Goal: Find specific page/section: Find specific page/section

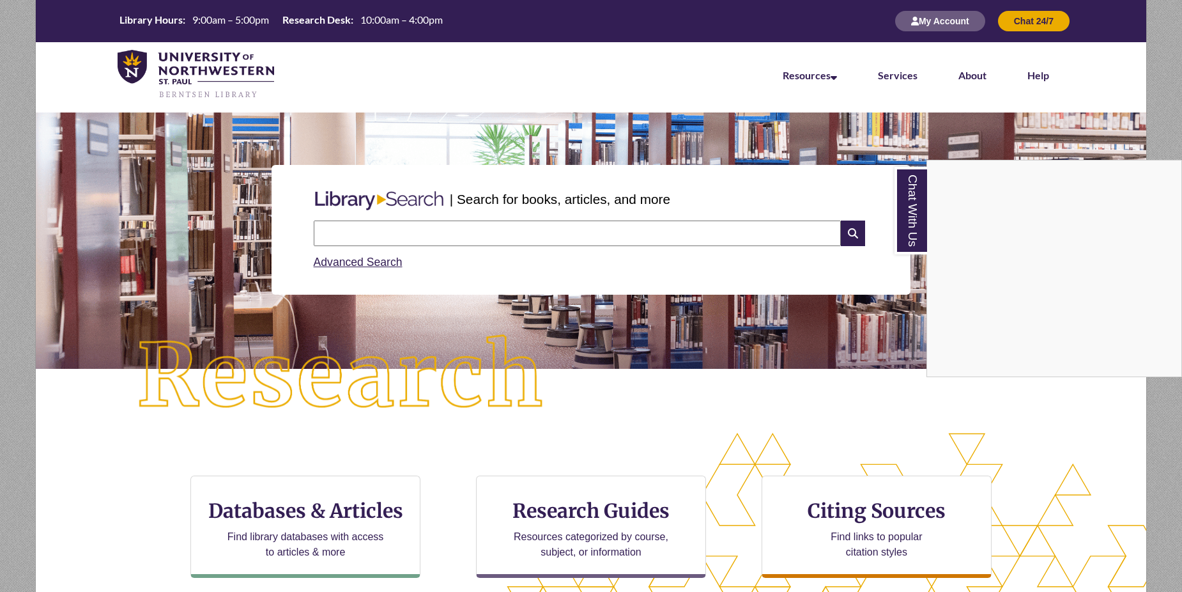
click at [443, 236] on div "Chat With Us" at bounding box center [591, 296] width 1182 height 592
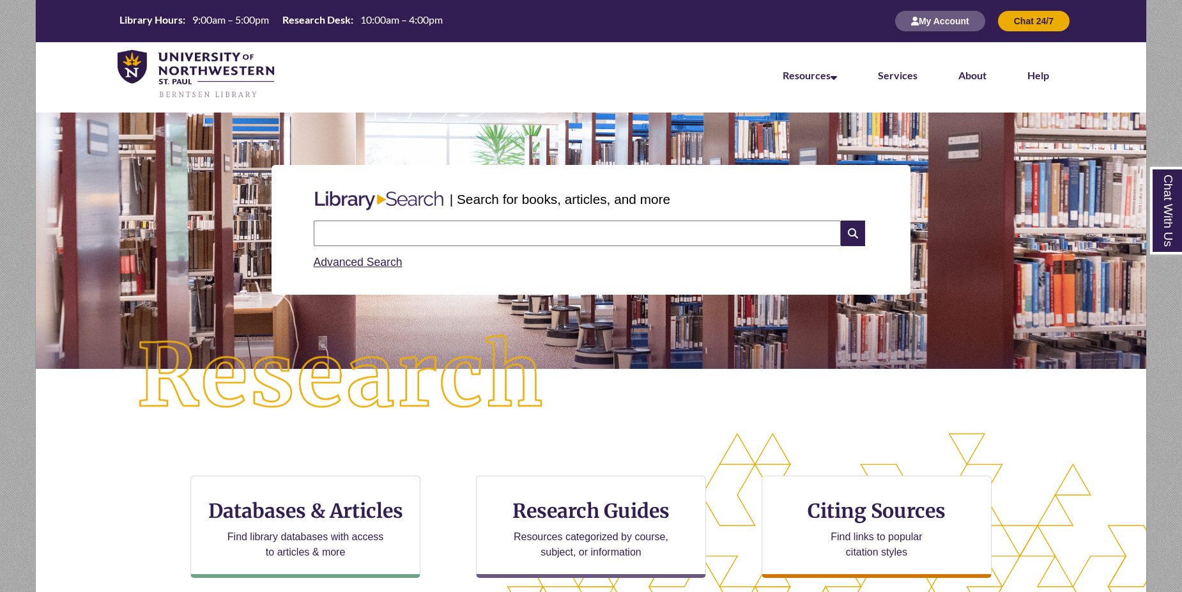
click at [444, 236] on input "text" at bounding box center [577, 233] width 527 height 26
type input "**********"
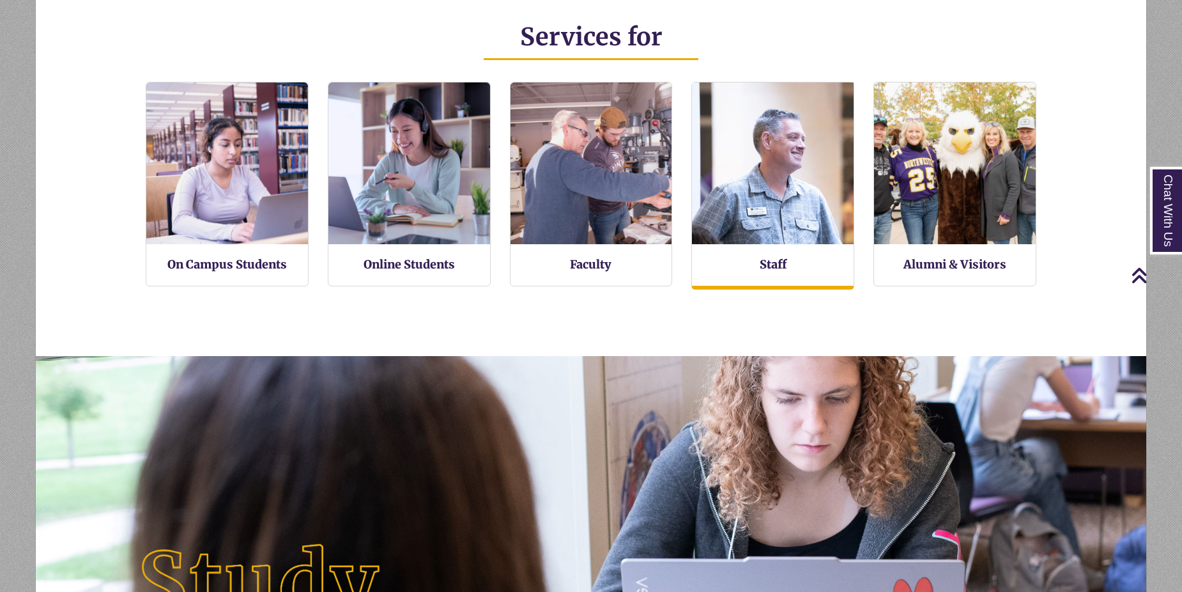
scroll to position [305, 1111]
click at [750, 218] on img at bounding box center [773, 164] width 178 height 178
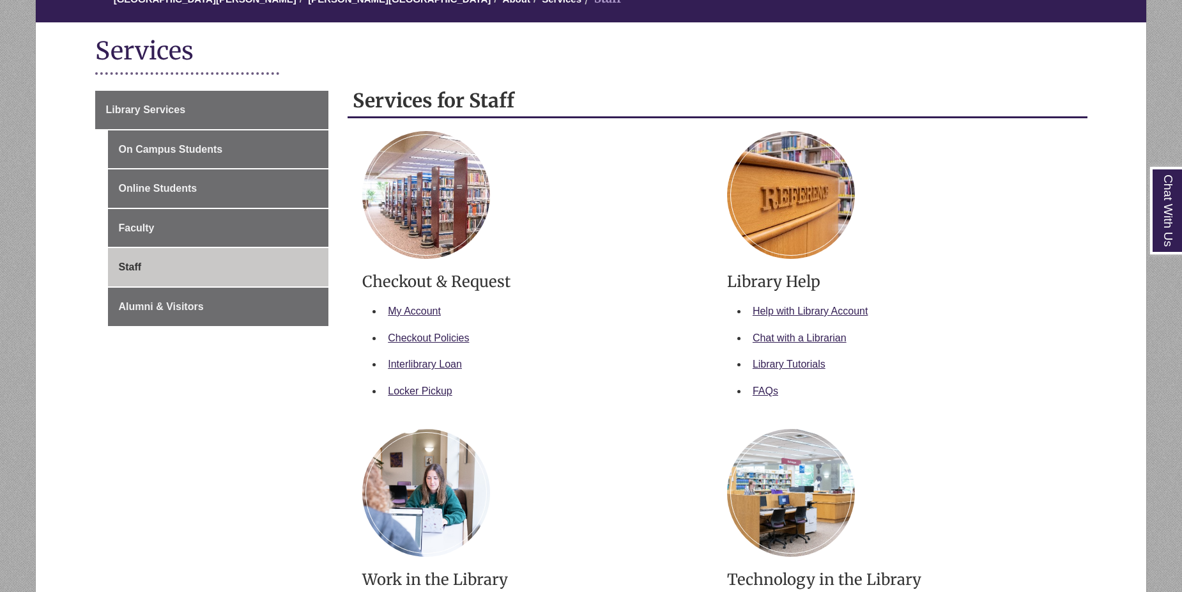
scroll to position [192, 0]
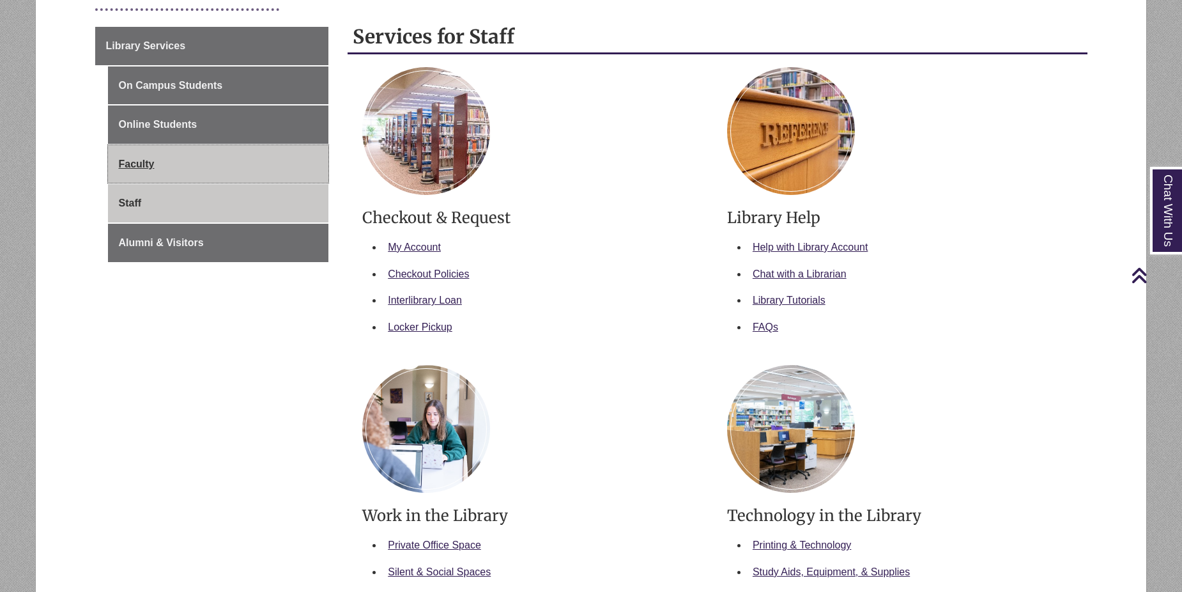
click at [269, 170] on link "Faculty" at bounding box center [218, 164] width 221 height 38
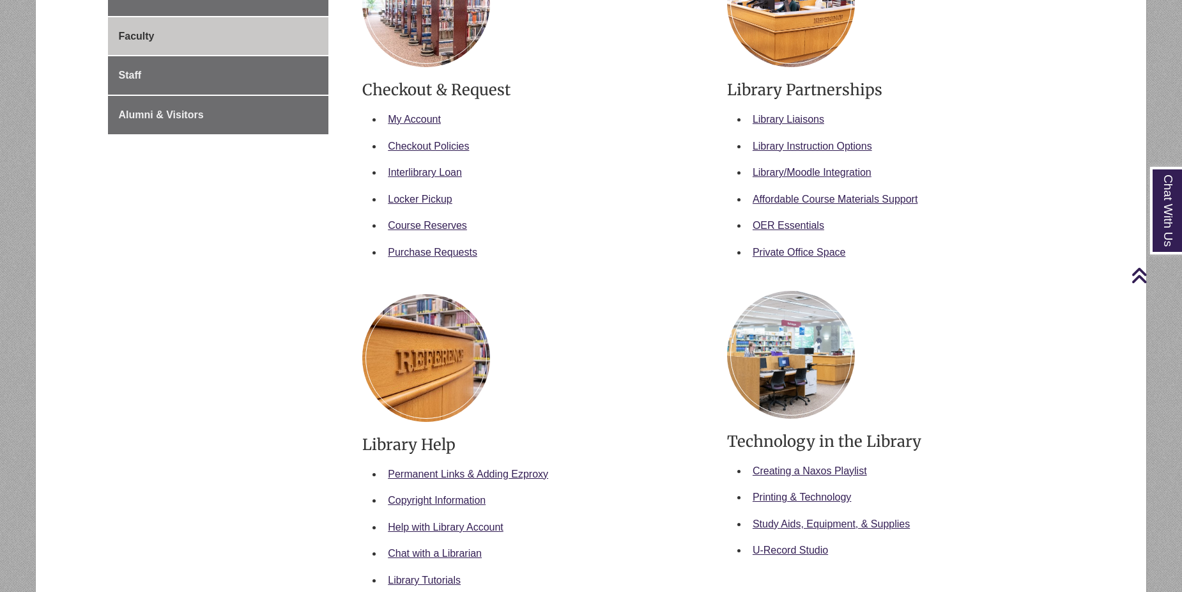
scroll to position [256, 0]
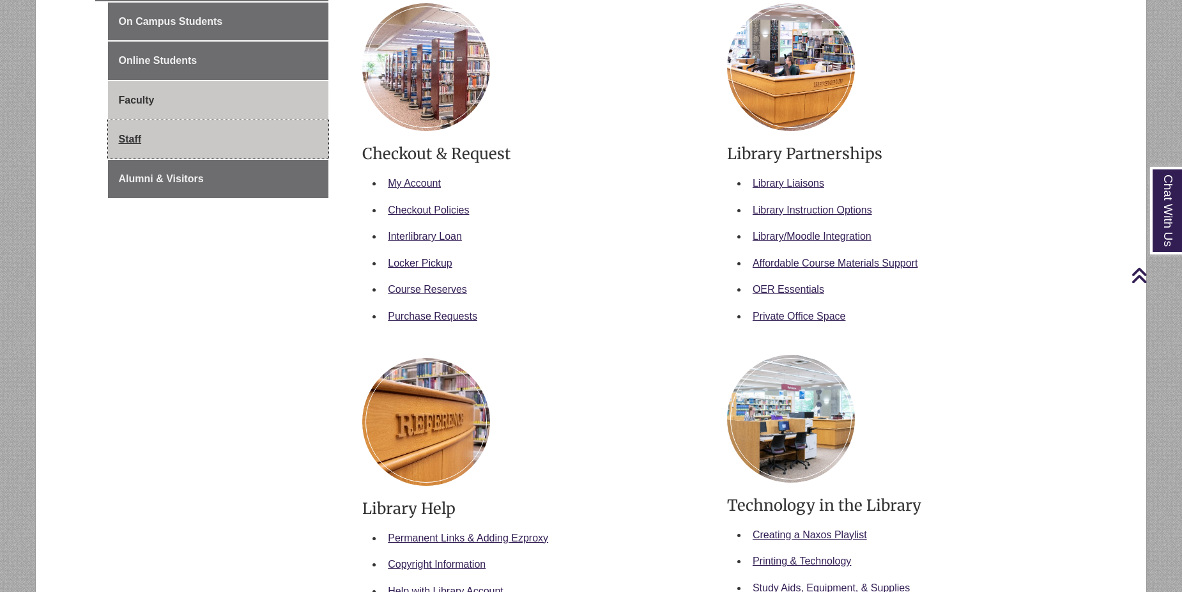
click at [248, 143] on link "Staff" at bounding box center [218, 139] width 221 height 38
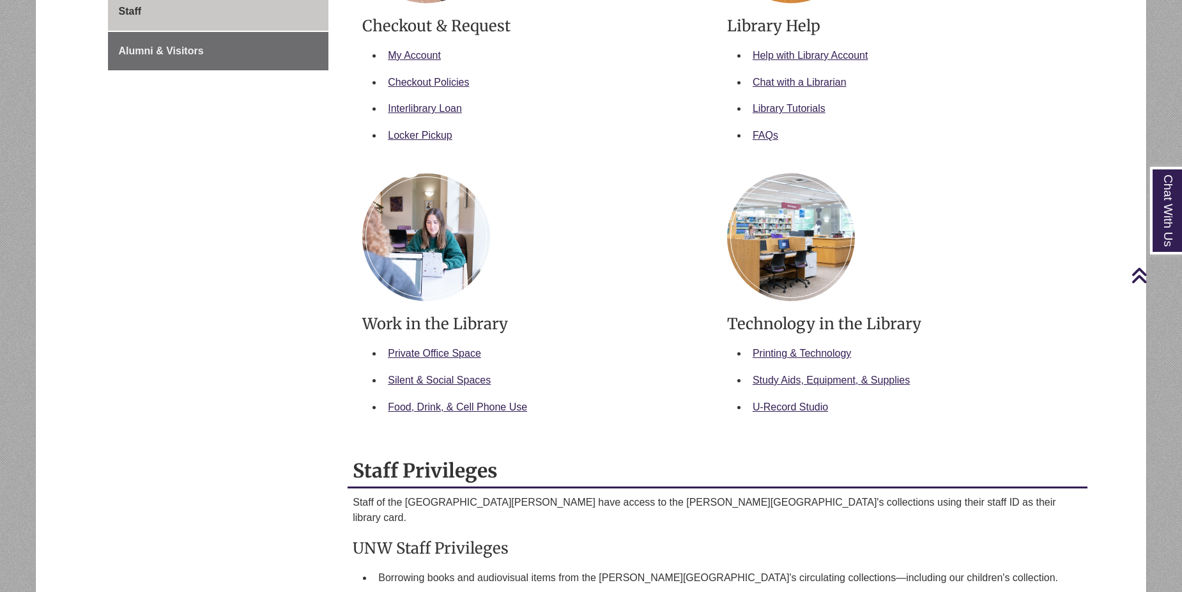
scroll to position [192, 0]
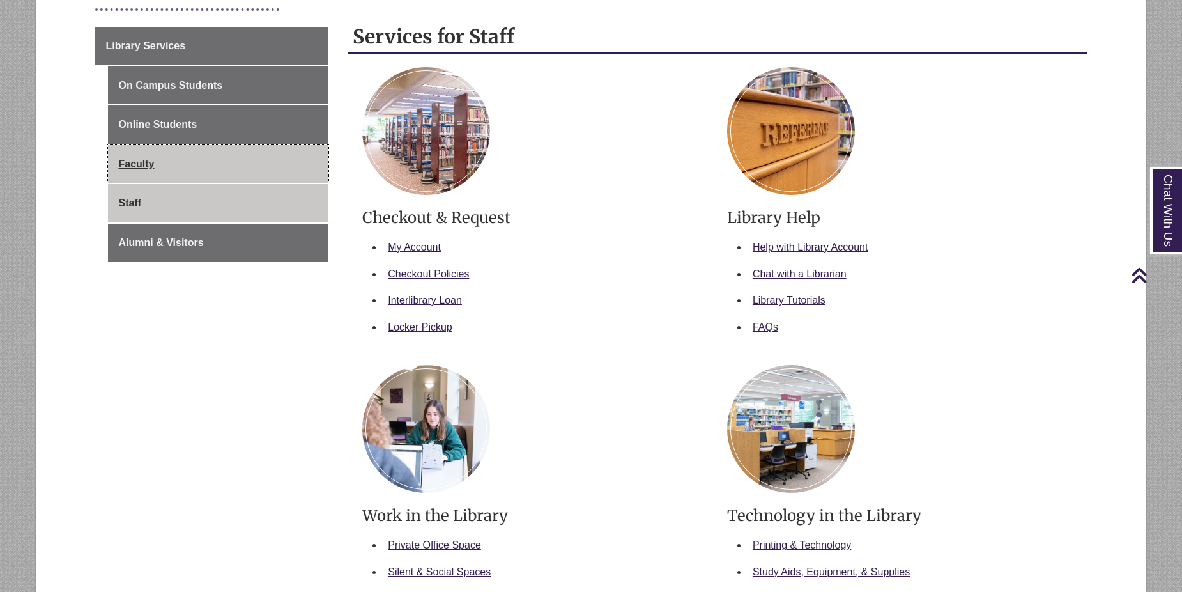
click at [209, 151] on link "Faculty" at bounding box center [218, 164] width 221 height 38
